Goal: Communication & Community: Answer question/provide support

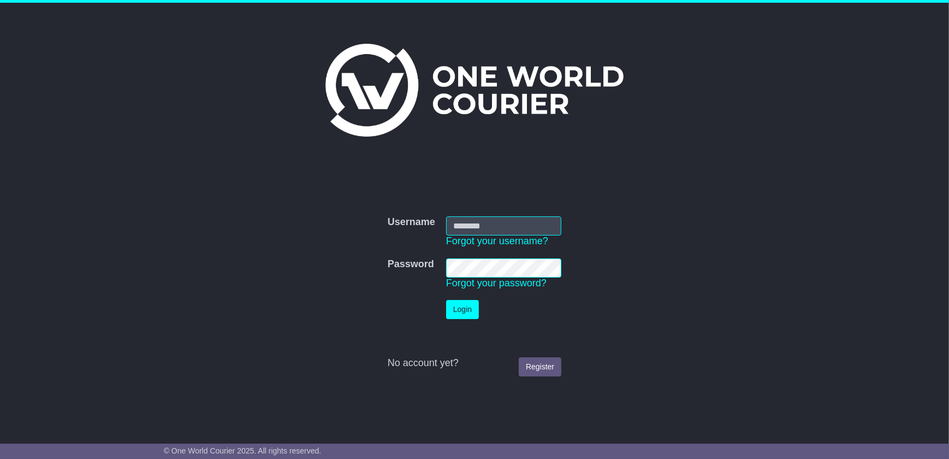
type input "**********"
click at [462, 312] on button "Login" at bounding box center [462, 309] width 33 height 19
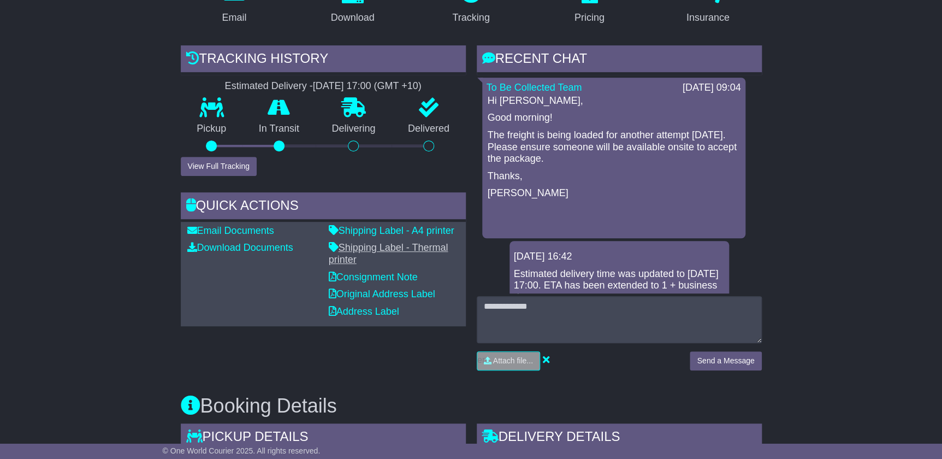
scroll to position [198, 0]
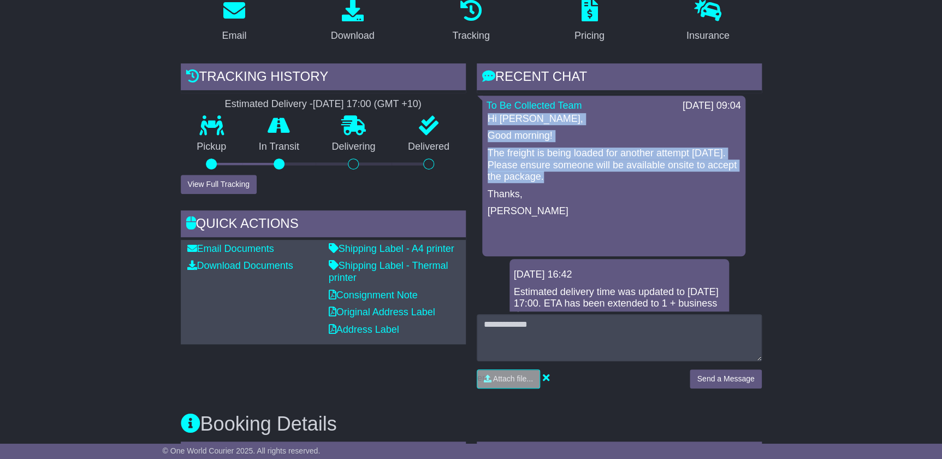
drag, startPoint x: 585, startPoint y: 178, endPoint x: 485, endPoint y: 116, distance: 116.9
click at [485, 116] on div "To Be Collected Team 20 Aug 2025 09:04 Hi Kaytlin, Good morning! The freight is…" at bounding box center [613, 176] width 263 height 160
copy div "Hi Kaytlin, Good morning! The freight is being loaded for another attempt today…"
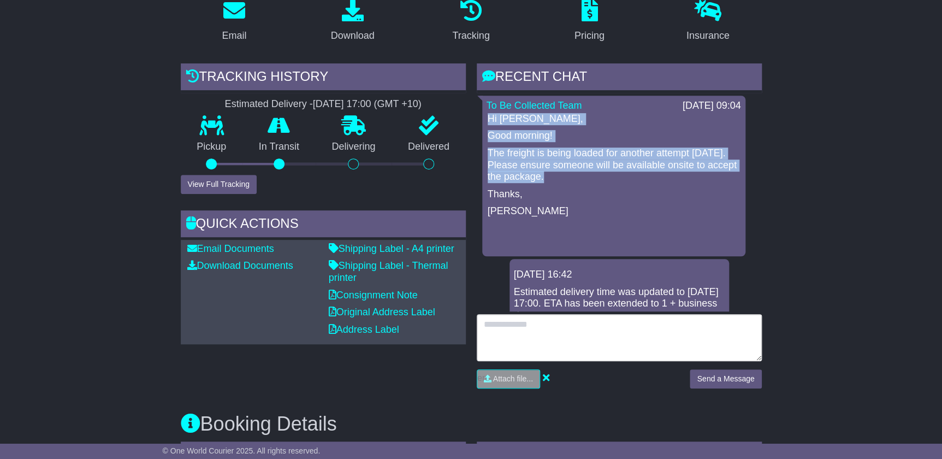
click at [518, 334] on textarea at bounding box center [619, 337] width 285 height 47
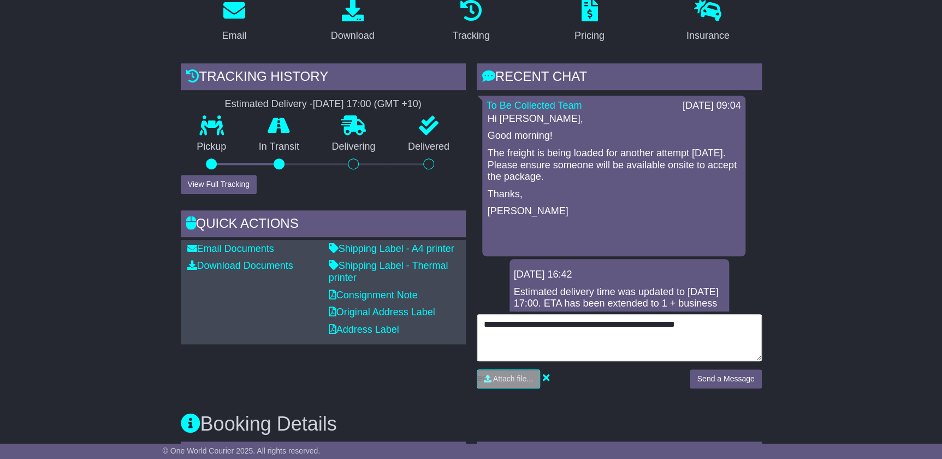
type textarea "**********"
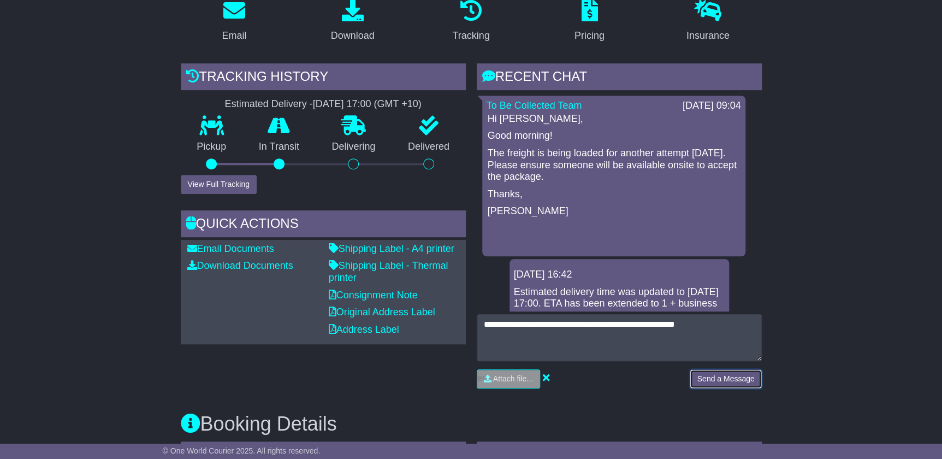
click at [715, 373] on button "Send a Message" at bounding box center [725, 378] width 72 height 19
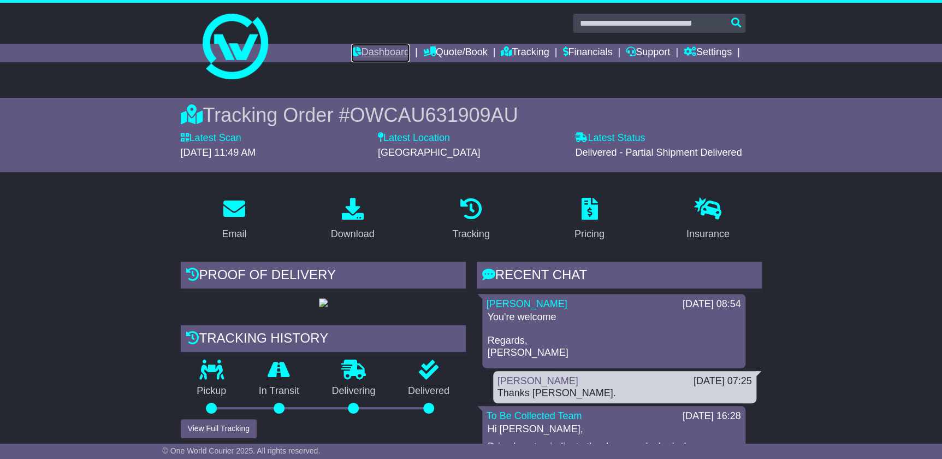
click at [376, 46] on link "Dashboard" at bounding box center [380, 53] width 58 height 19
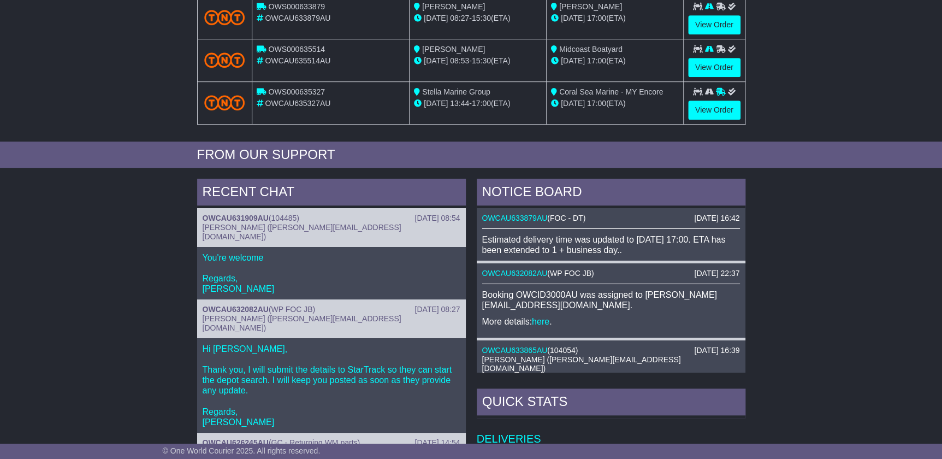
scroll to position [347, 0]
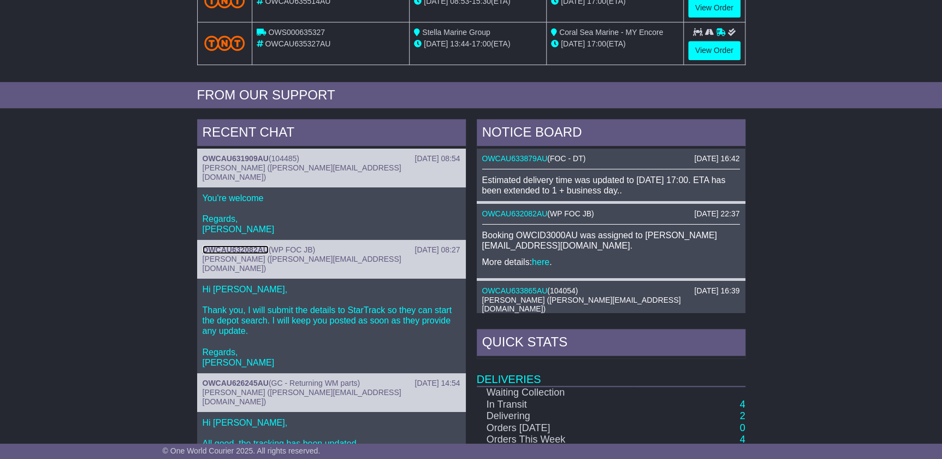
click at [231, 245] on link "OWCAU632082AU" at bounding box center [236, 249] width 66 height 9
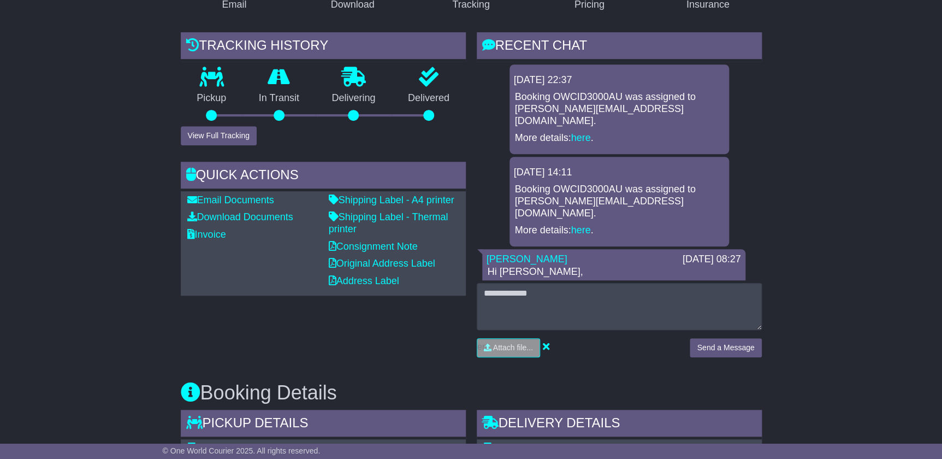
scroll to position [248, 0]
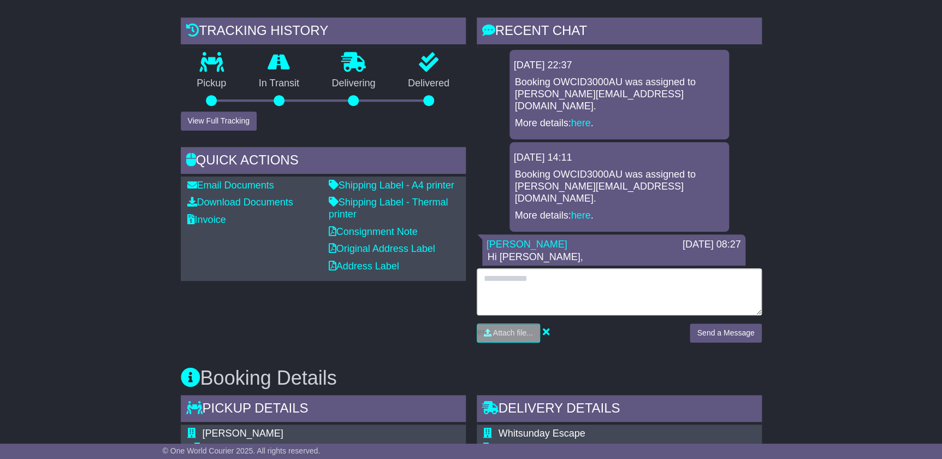
click at [648, 295] on textarea at bounding box center [619, 291] width 285 height 47
type textarea "**********"
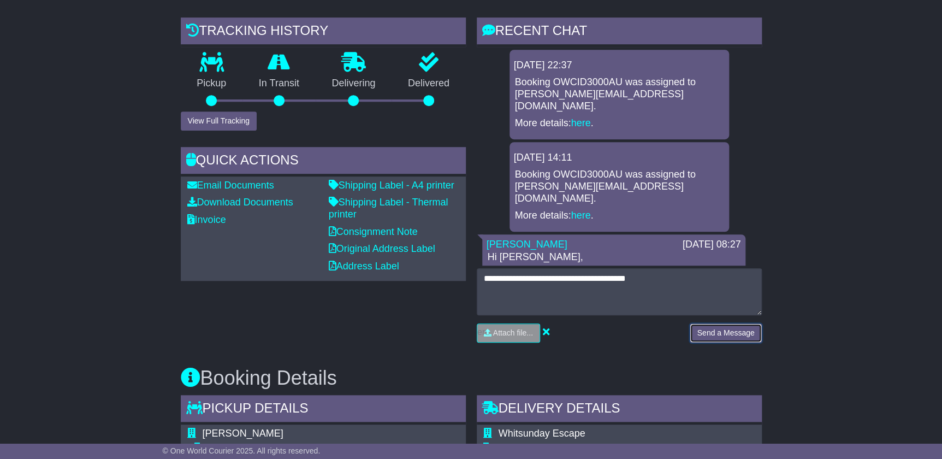
click at [729, 324] on button "Send a Message" at bounding box center [725, 332] width 72 height 19
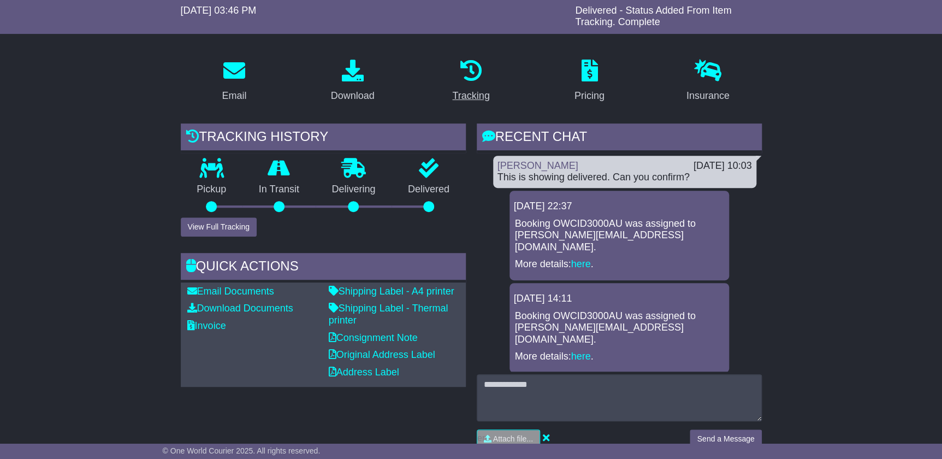
scroll to position [0, 0]
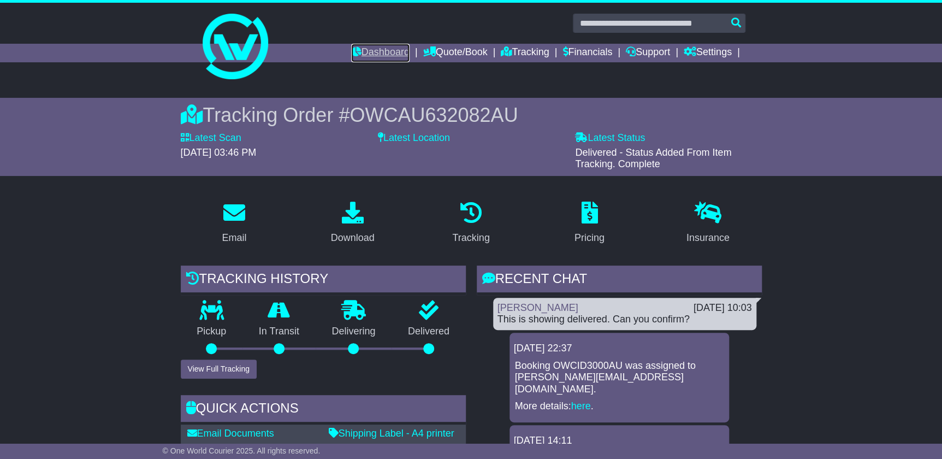
click at [388, 54] on link "Dashboard" at bounding box center [380, 53] width 58 height 19
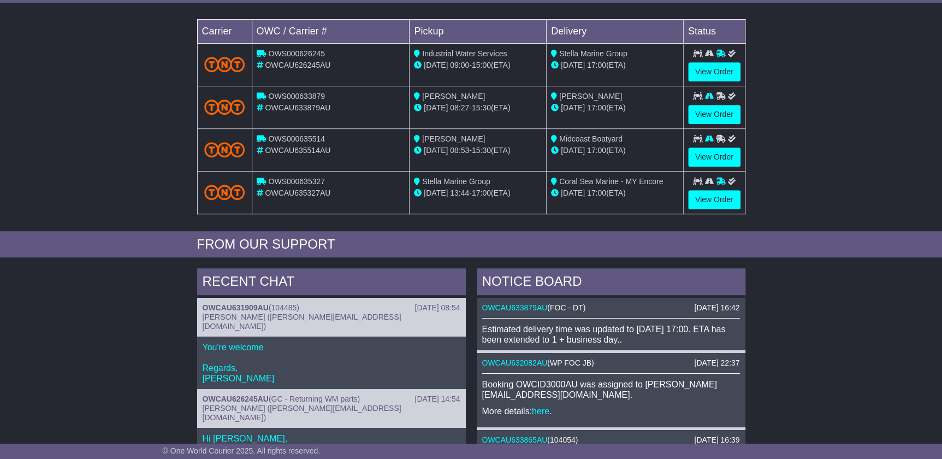
scroll to position [248, 0]
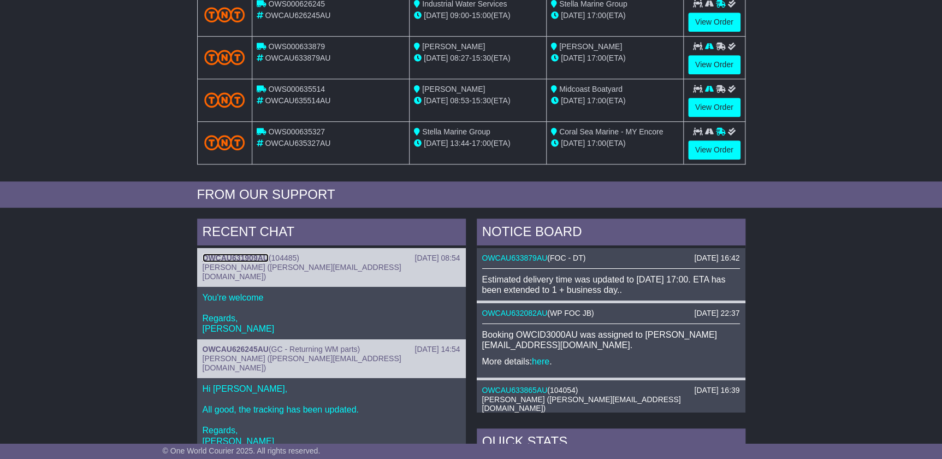
click at [231, 255] on link "OWCAU631909AU" at bounding box center [236, 257] width 66 height 9
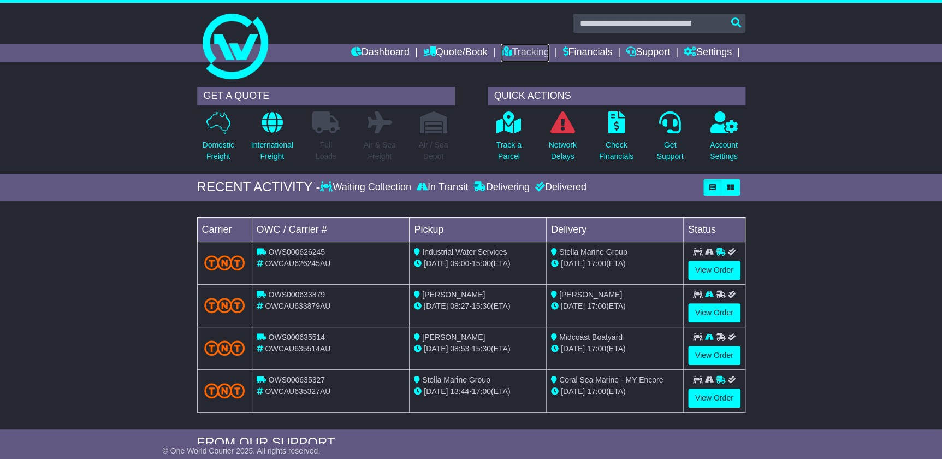
click at [504, 52] on icon at bounding box center [506, 51] width 11 height 10
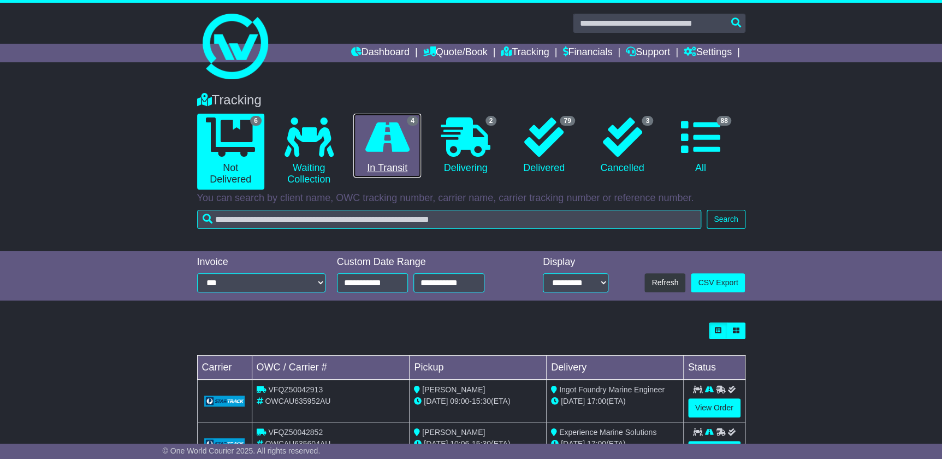
click at [385, 151] on icon at bounding box center [387, 136] width 44 height 39
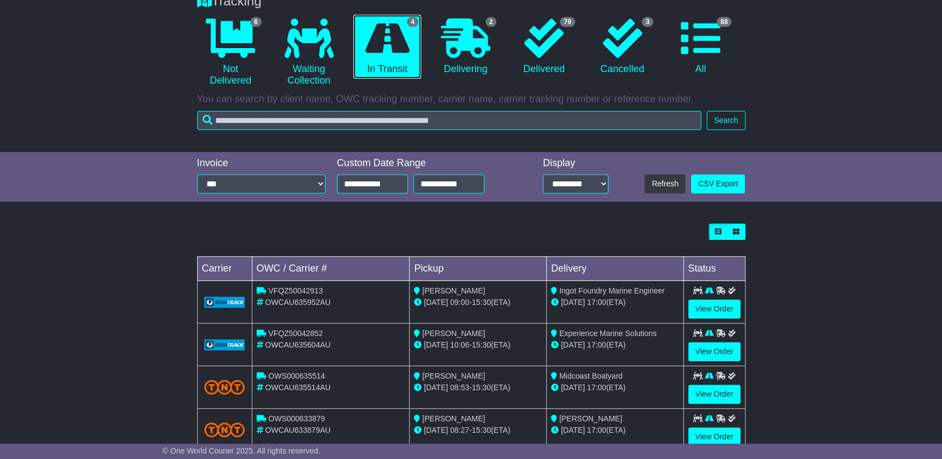
scroll to position [129, 0]
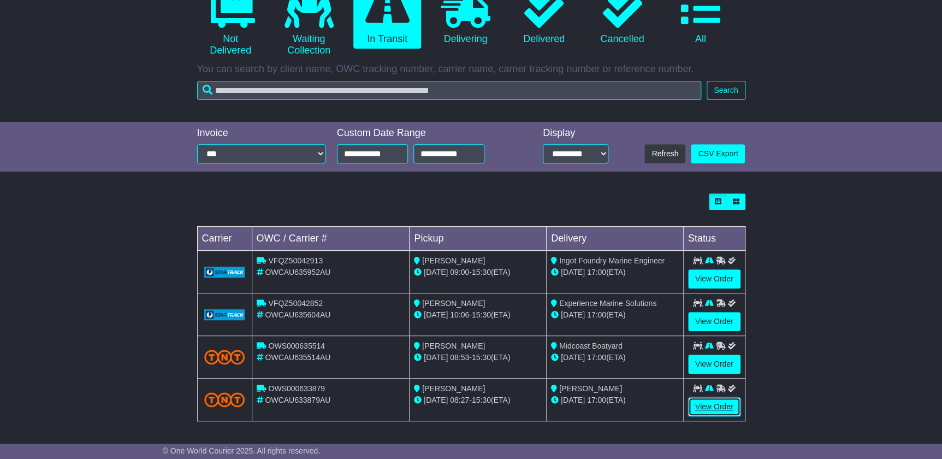
click at [712, 408] on link "View Order" at bounding box center [714, 406] width 52 height 19
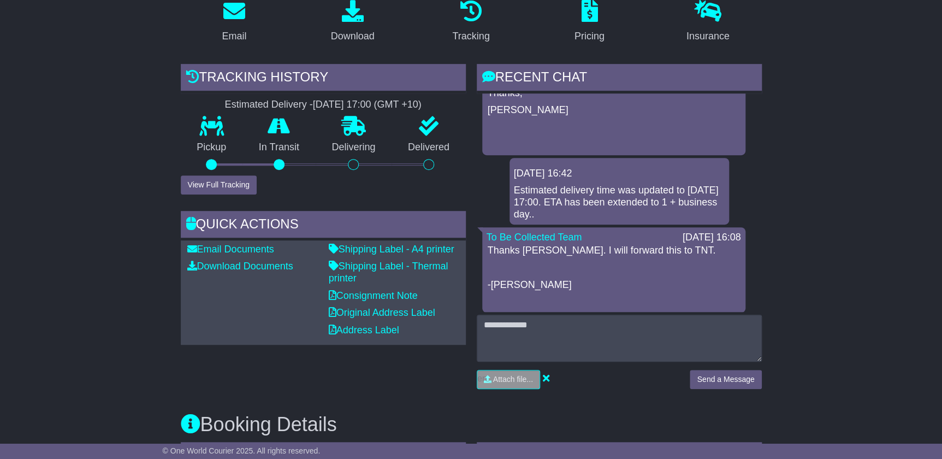
scroll to position [198, 0]
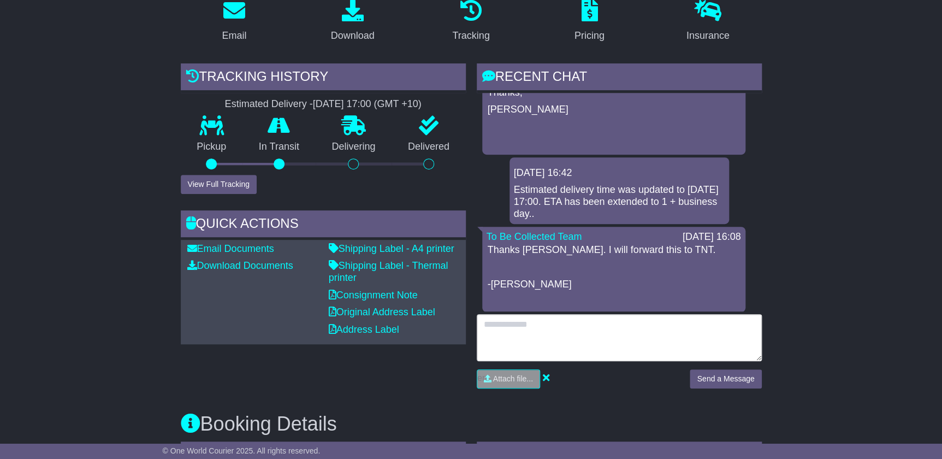
click at [667, 341] on textarea at bounding box center [619, 337] width 285 height 47
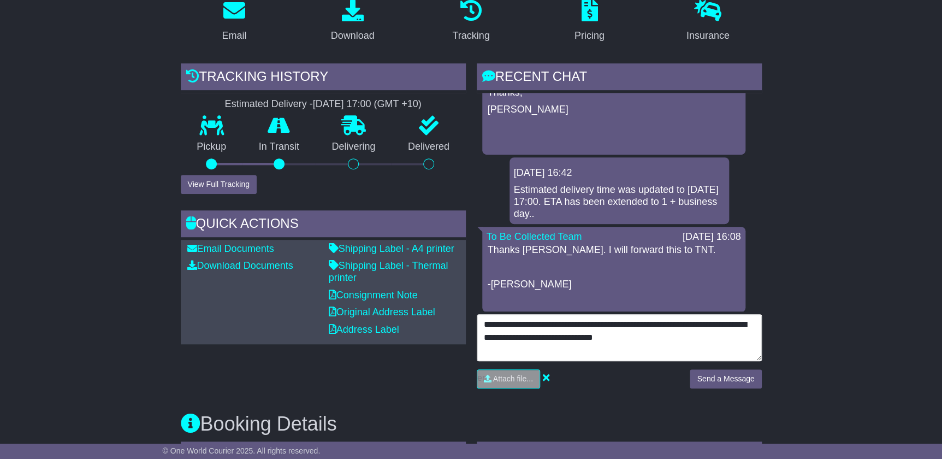
type textarea "**********"
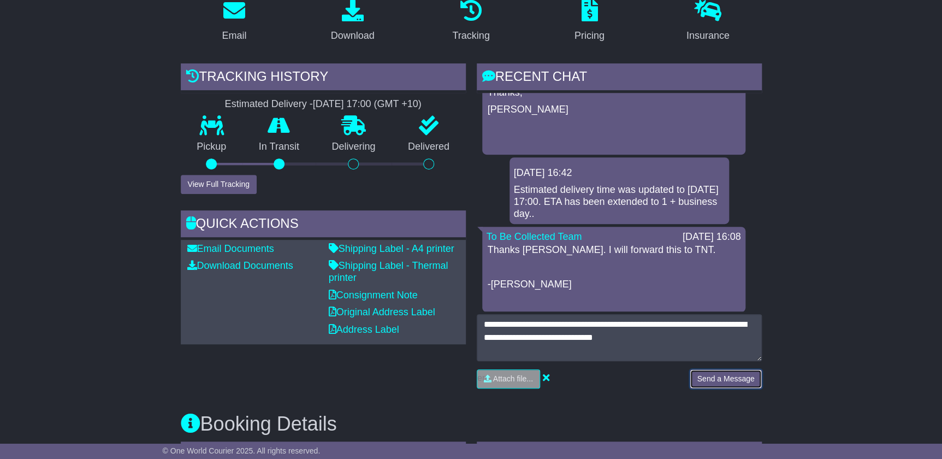
click at [711, 376] on button "Send a Message" at bounding box center [725, 378] width 72 height 19
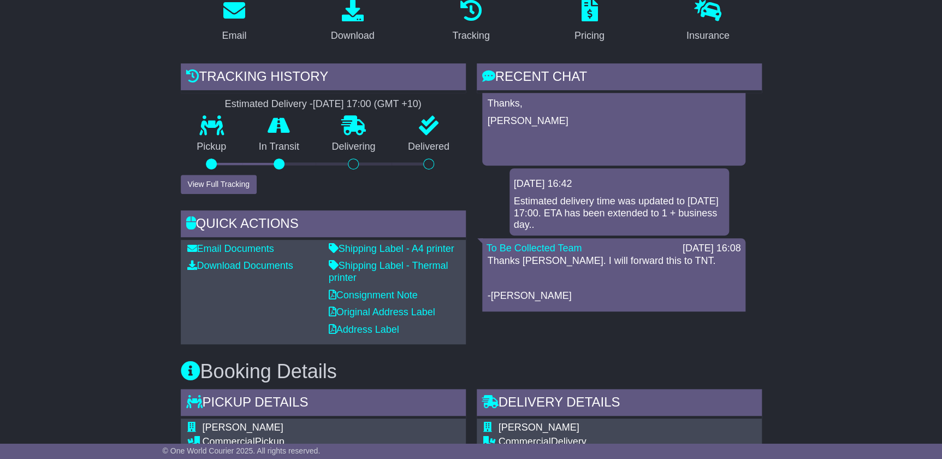
scroll to position [149, 0]
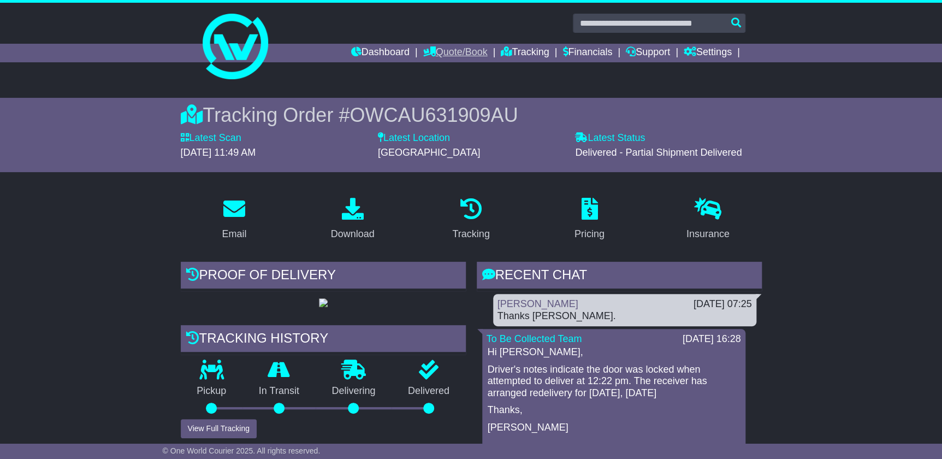
click at [437, 46] on link "Quote/Book" at bounding box center [455, 53] width 64 height 19
click at [396, 52] on link "Dashboard" at bounding box center [380, 53] width 58 height 19
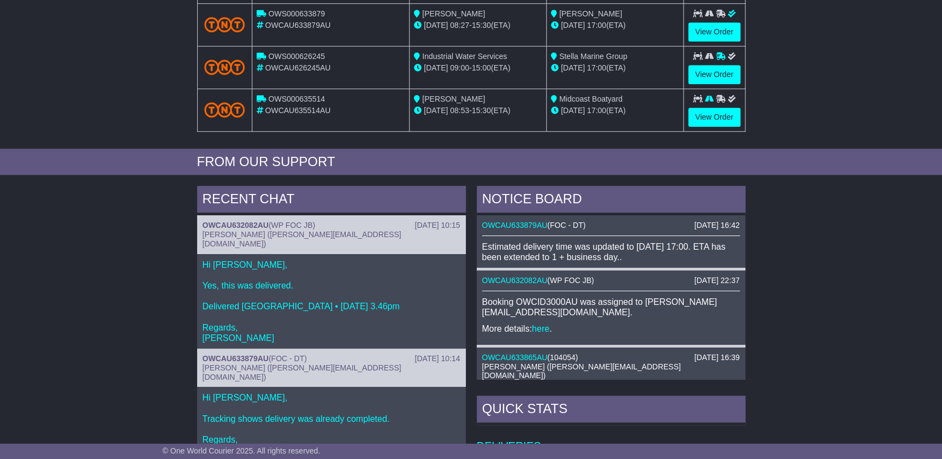
scroll to position [298, 0]
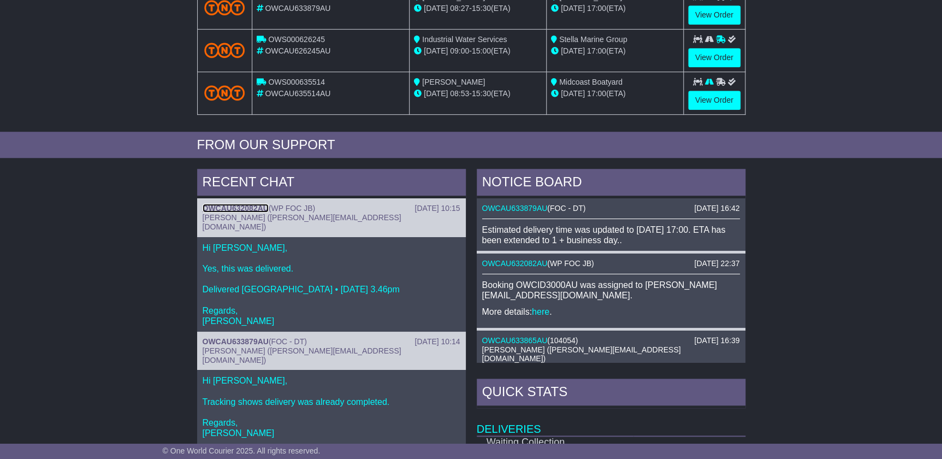
click at [211, 207] on link "OWCAU632082AU" at bounding box center [236, 208] width 66 height 9
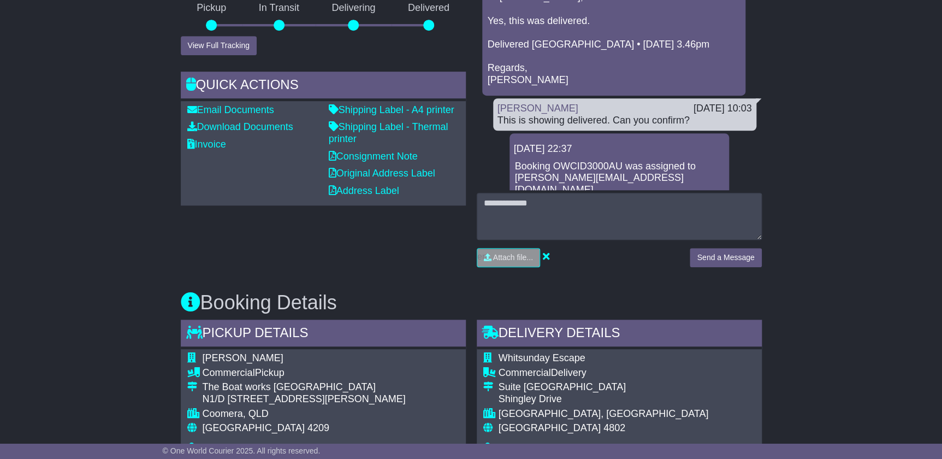
scroll to position [397, 0]
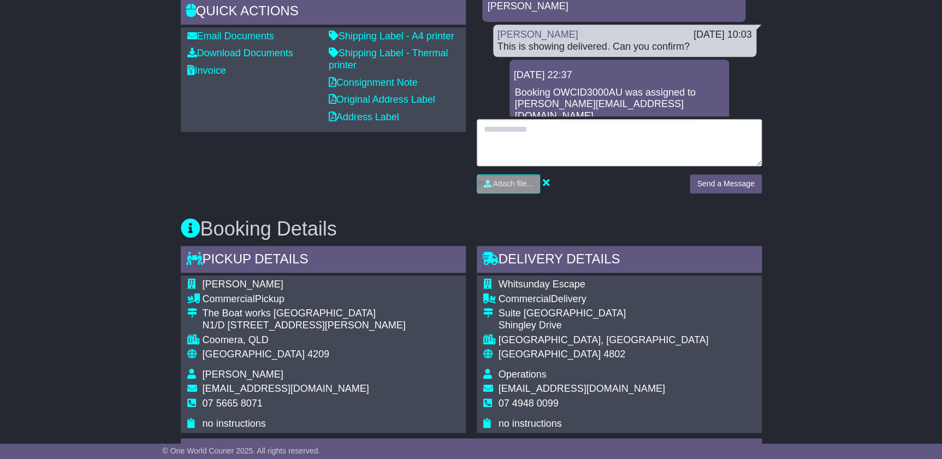
click at [605, 158] on textarea at bounding box center [619, 142] width 285 height 47
type textarea "*****"
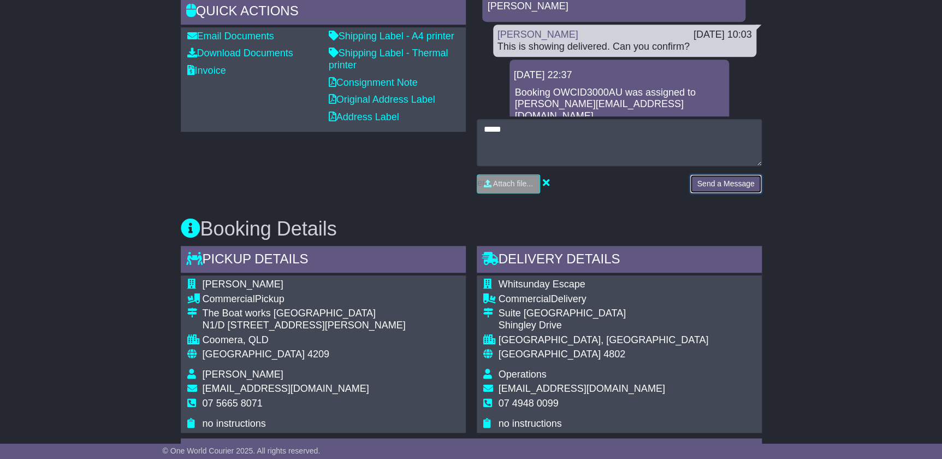
click at [736, 187] on button "Send a Message" at bounding box center [725, 183] width 72 height 19
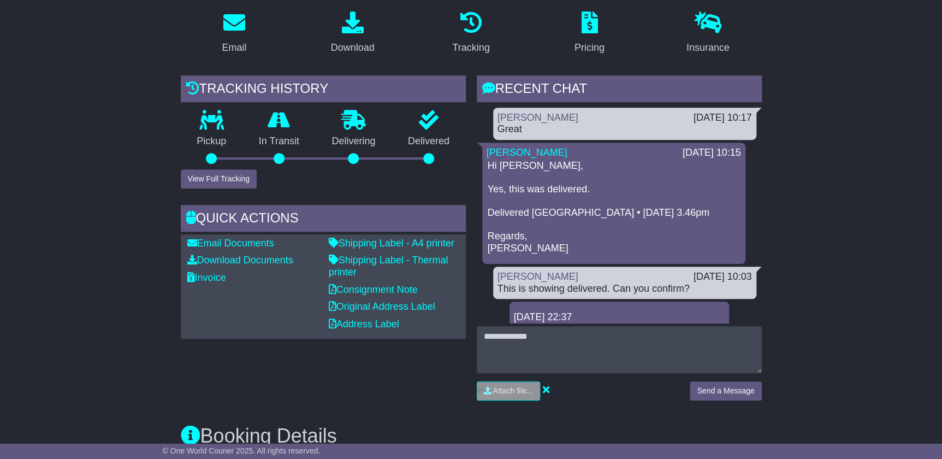
scroll to position [0, 0]
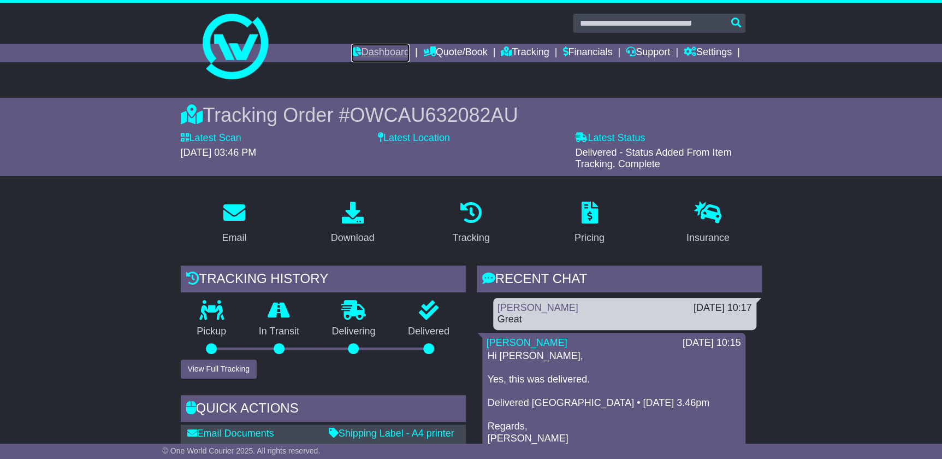
click at [366, 56] on link "Dashboard" at bounding box center [380, 53] width 58 height 19
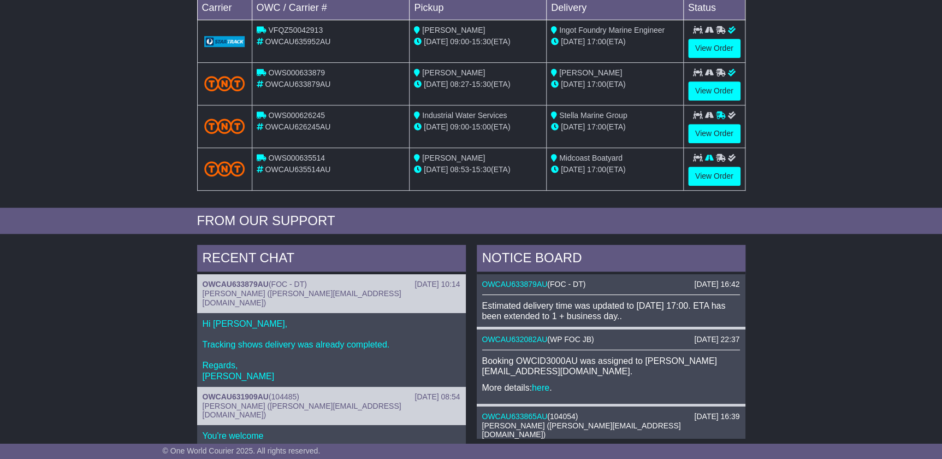
scroll to position [298, 0]
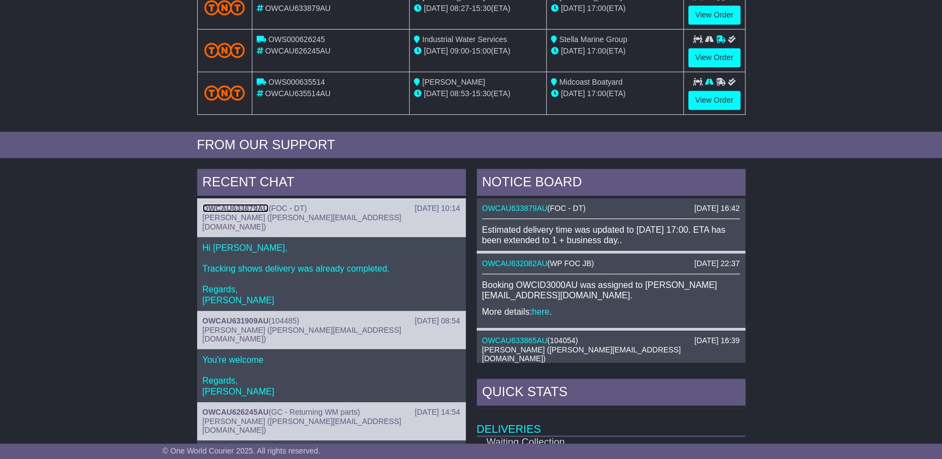
click at [236, 205] on link "OWCAU633879AU" at bounding box center [236, 208] width 66 height 9
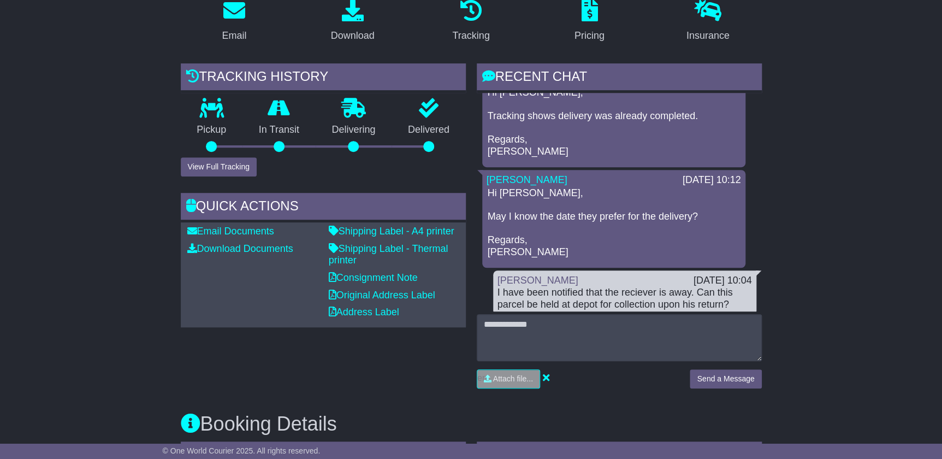
scroll to position [49, 0]
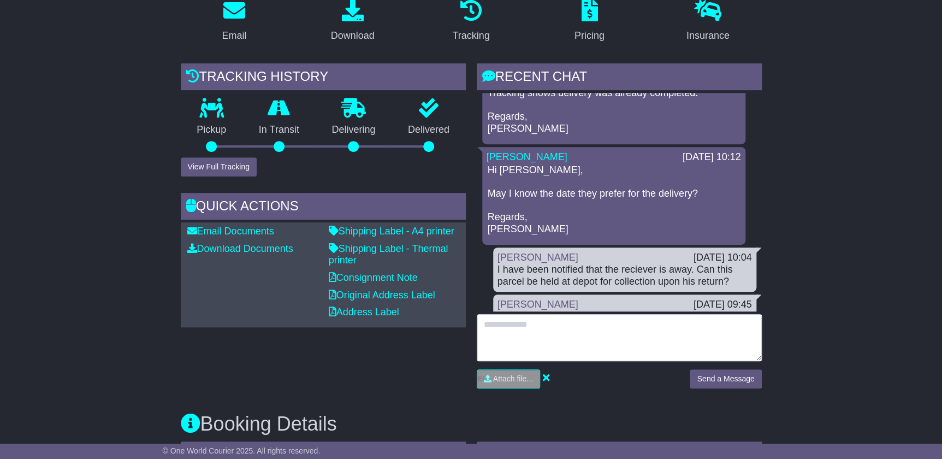
click at [600, 322] on textarea at bounding box center [619, 337] width 285 height 47
type textarea "**********"
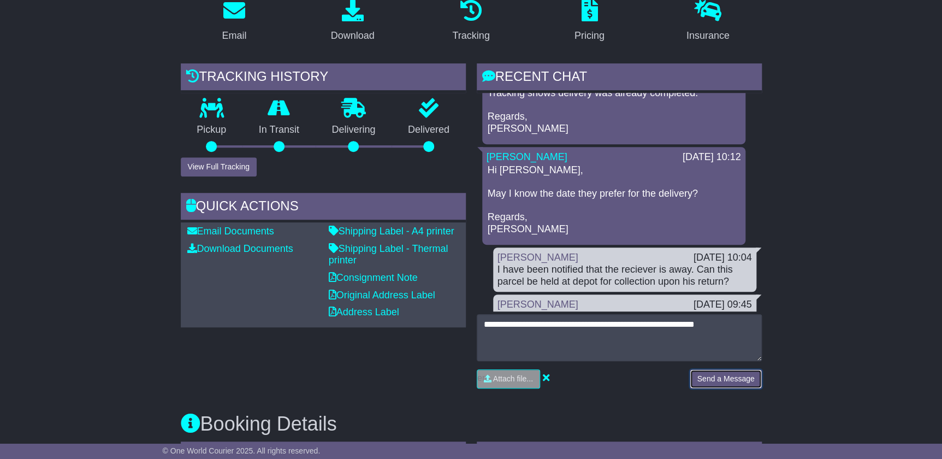
click at [716, 371] on button "Send a Message" at bounding box center [725, 378] width 72 height 19
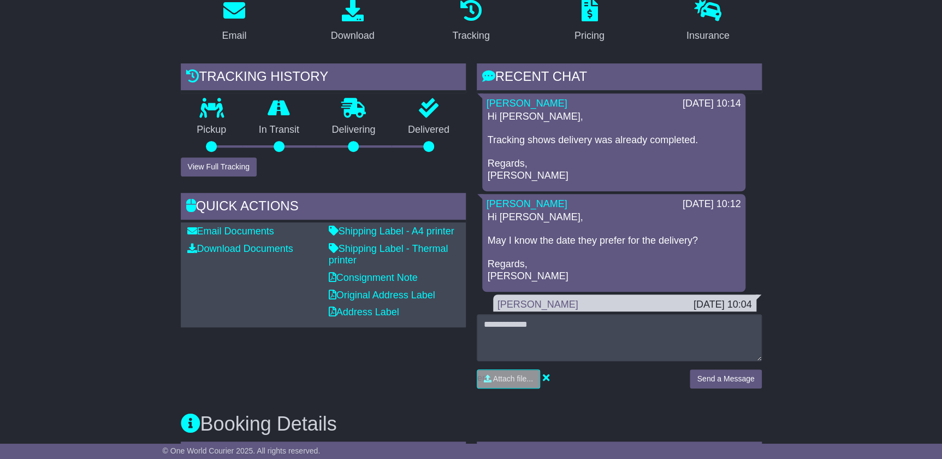
drag, startPoint x: 659, startPoint y: 391, endPoint x: 663, endPoint y: 403, distance: 11.9
